Goal: Obtain resource: Download file/media

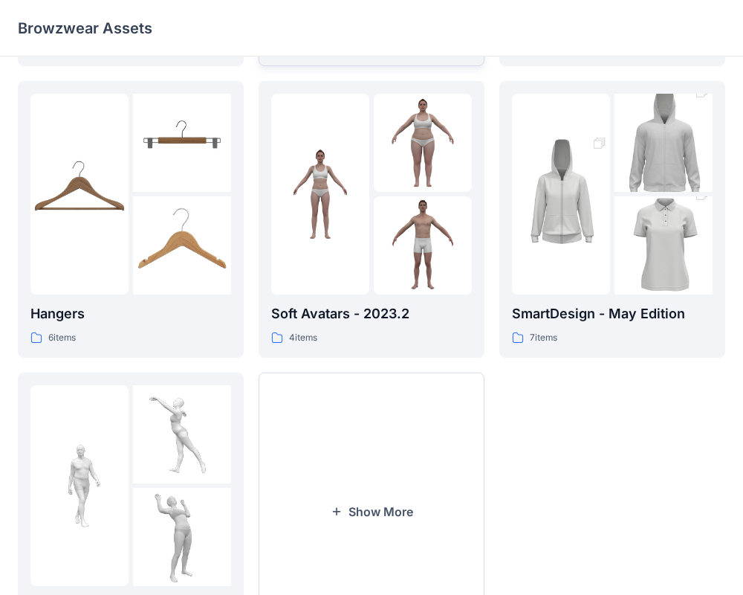
scroll to position [287, 0]
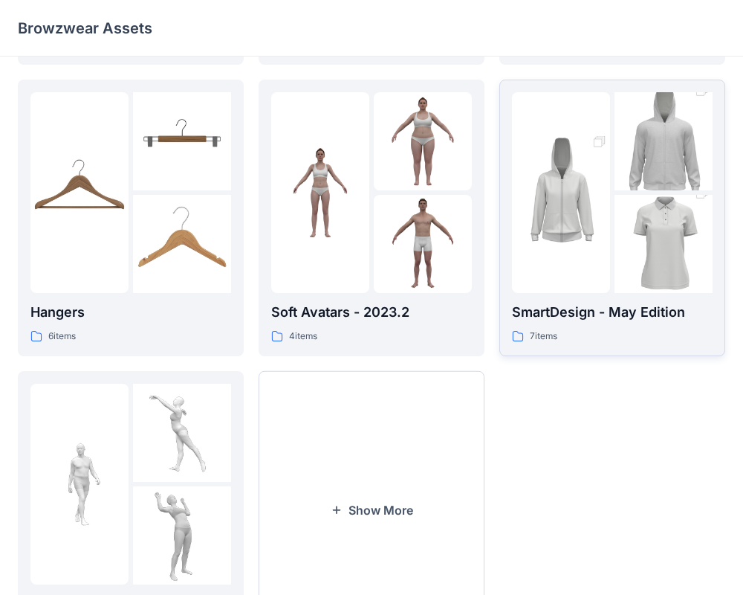
click at [618, 321] on p "SmartDesign - May Edition" at bounding box center [612, 312] width 201 height 21
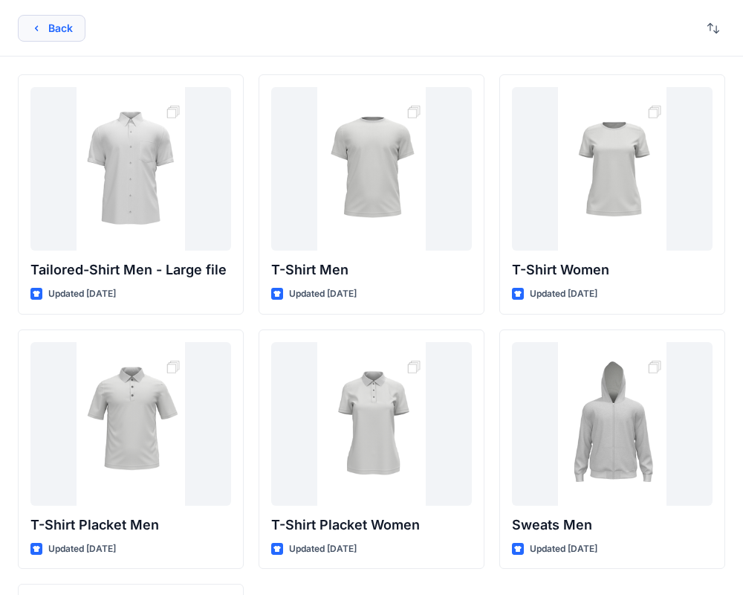
click at [40, 19] on button "Back" at bounding box center [52, 28] width 68 height 27
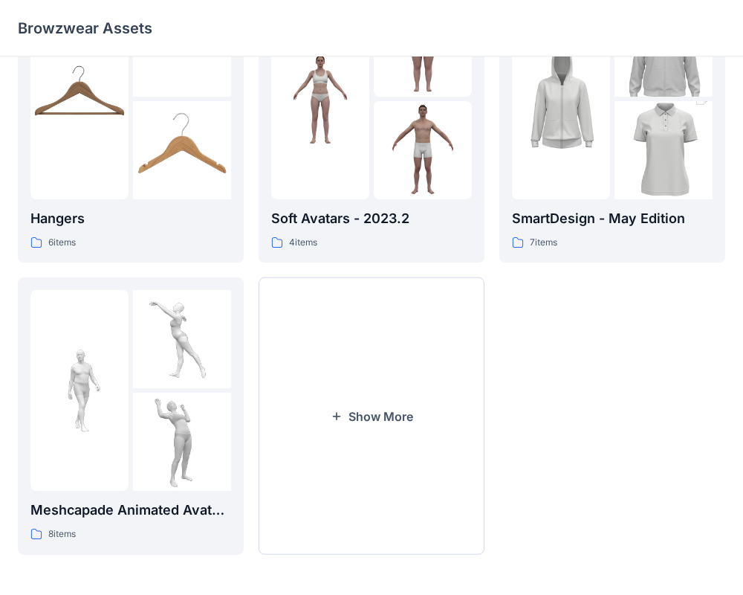
scroll to position [381, 0]
click at [318, 389] on button "Show More" at bounding box center [372, 415] width 226 height 277
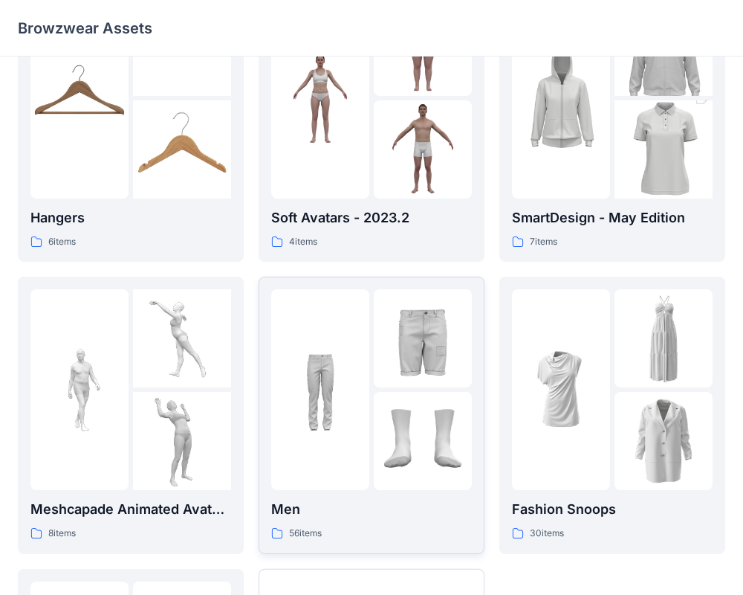
click at [332, 517] on p "Men" at bounding box center [371, 509] width 201 height 21
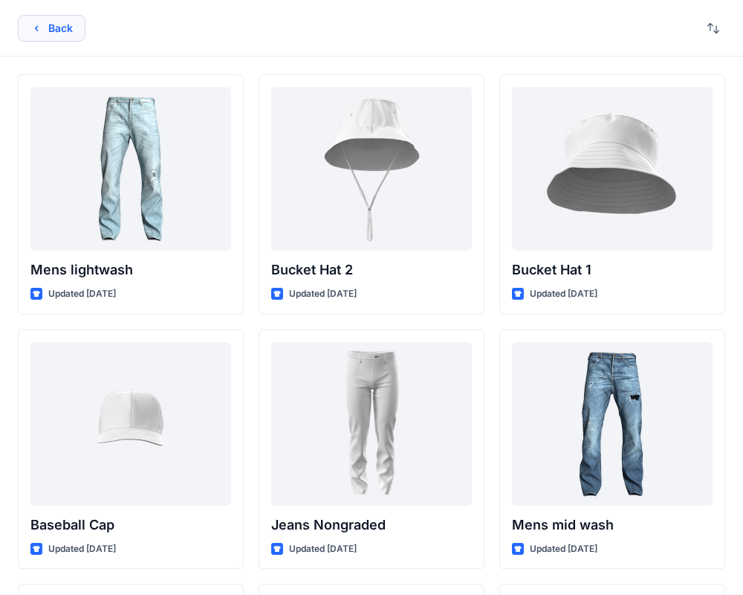
click at [65, 35] on button "Back" at bounding box center [52, 28] width 68 height 27
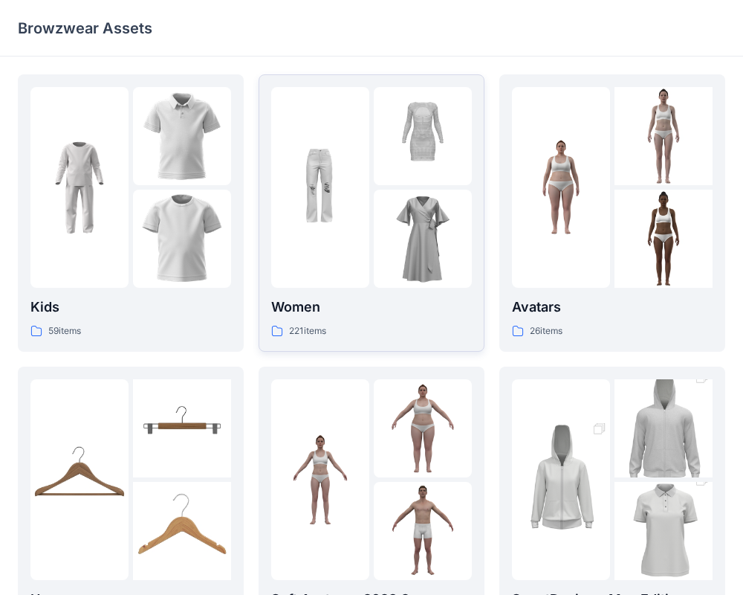
click at [340, 300] on p "Women" at bounding box center [371, 307] width 201 height 21
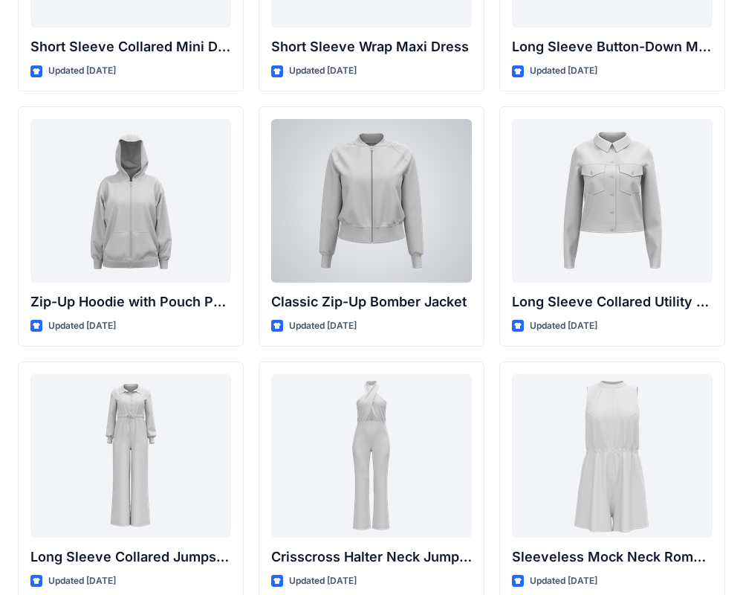
scroll to position [2765, 0]
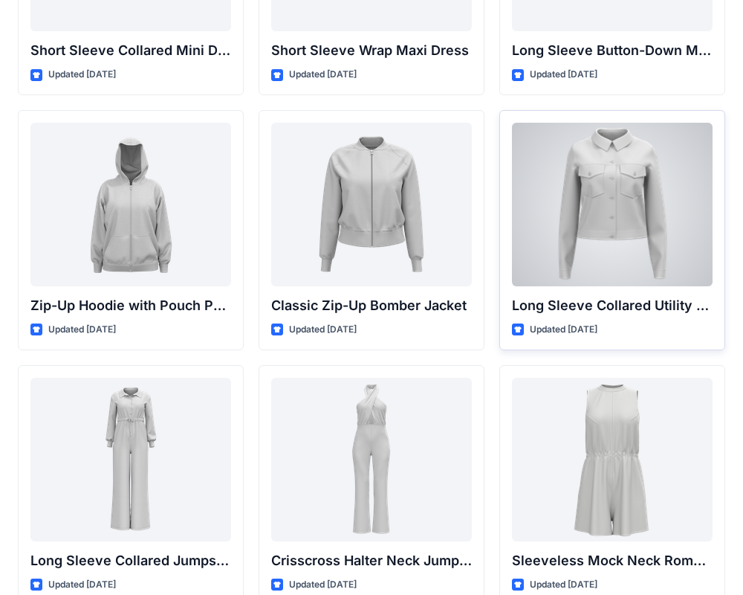
click at [630, 241] on div at bounding box center [612, 205] width 201 height 164
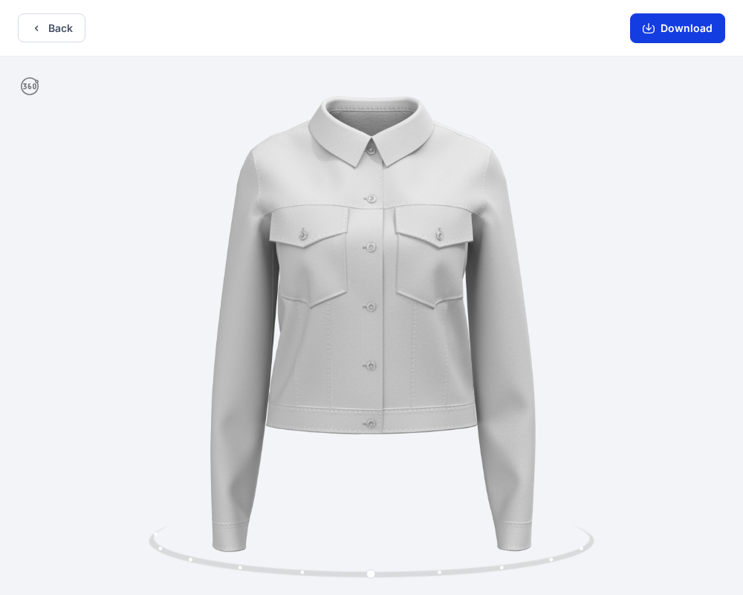
click at [687, 27] on button "Download" at bounding box center [677, 28] width 95 height 30
click at [61, 25] on button "Back" at bounding box center [52, 27] width 68 height 29
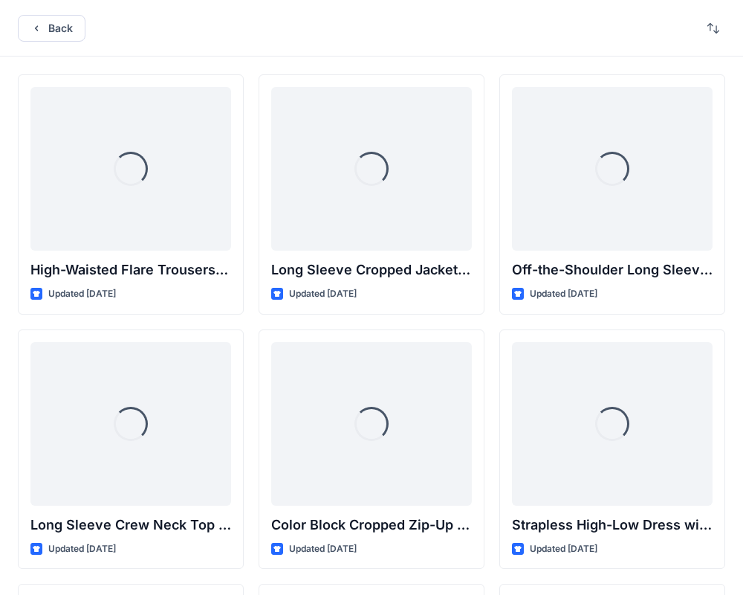
scroll to position [2765, 0]
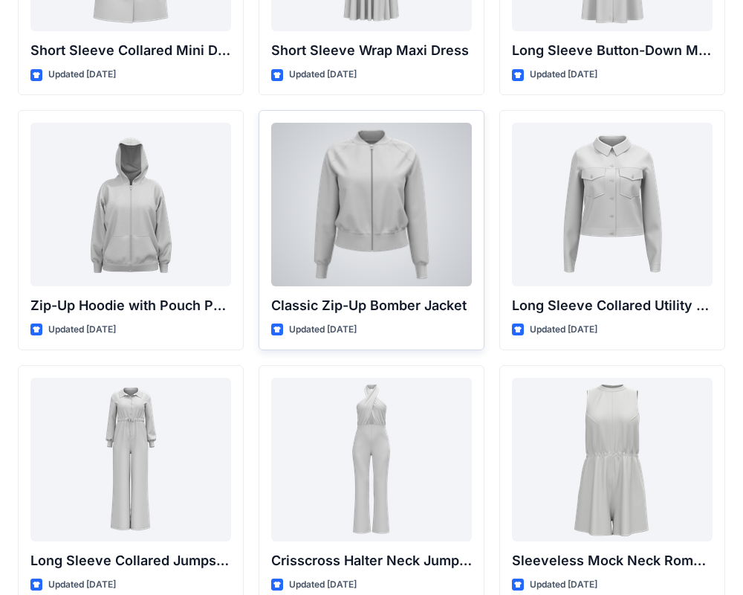
click at [398, 274] on div at bounding box center [371, 205] width 201 height 164
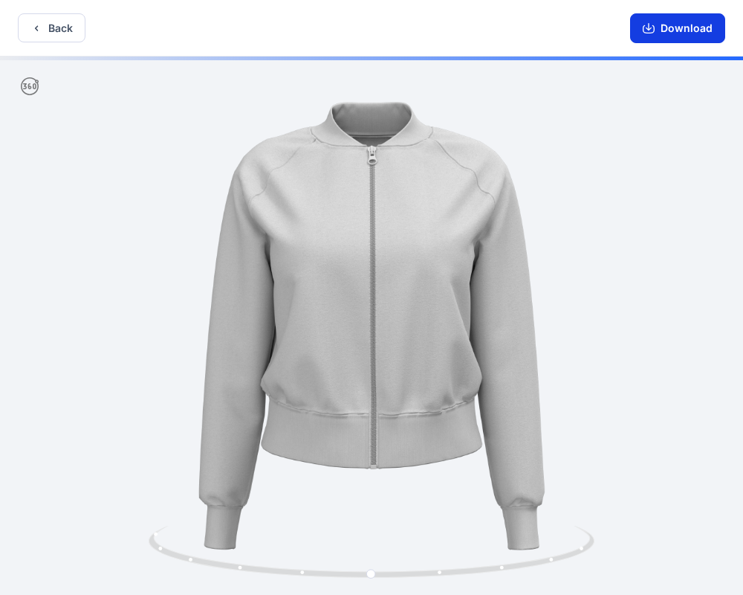
click at [666, 34] on button "Download" at bounding box center [677, 28] width 95 height 30
click at [679, 33] on button "Download" at bounding box center [677, 28] width 95 height 30
click at [679, 36] on button "Download" at bounding box center [677, 28] width 95 height 30
